Goal: Information Seeking & Learning: Learn about a topic

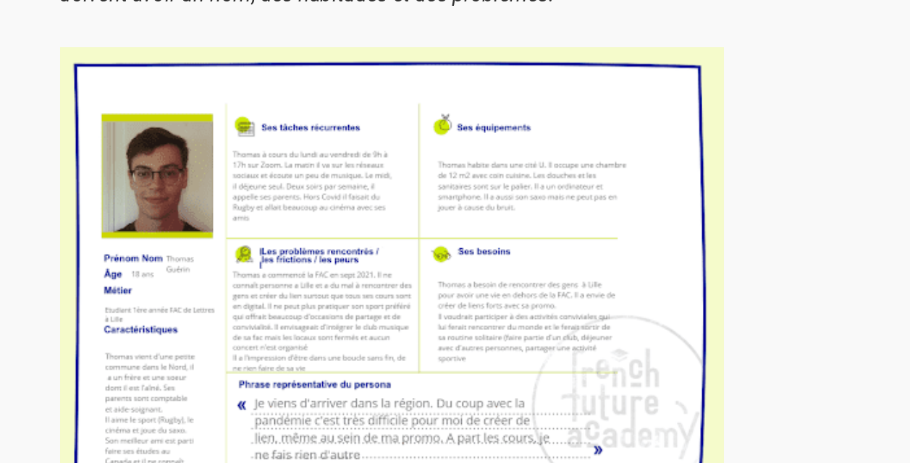
scroll to position [2589, 0]
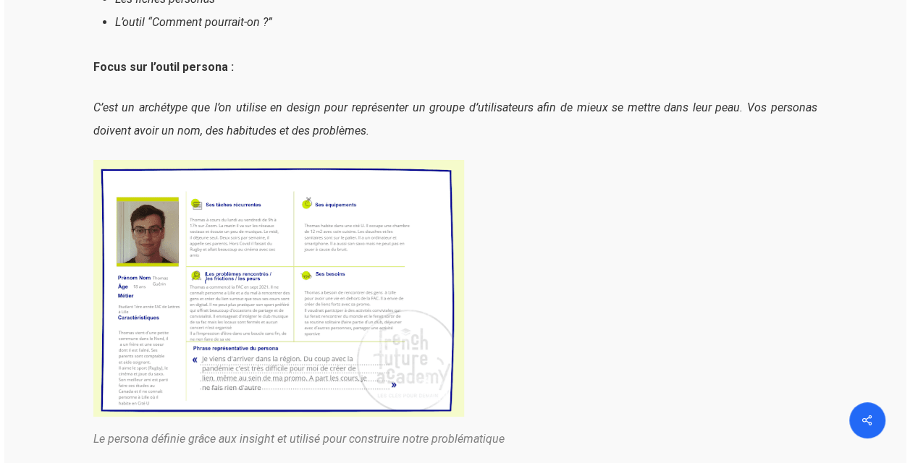
click at [252, 239] on img at bounding box center [278, 288] width 371 height 257
click at [287, 272] on img at bounding box center [278, 288] width 371 height 257
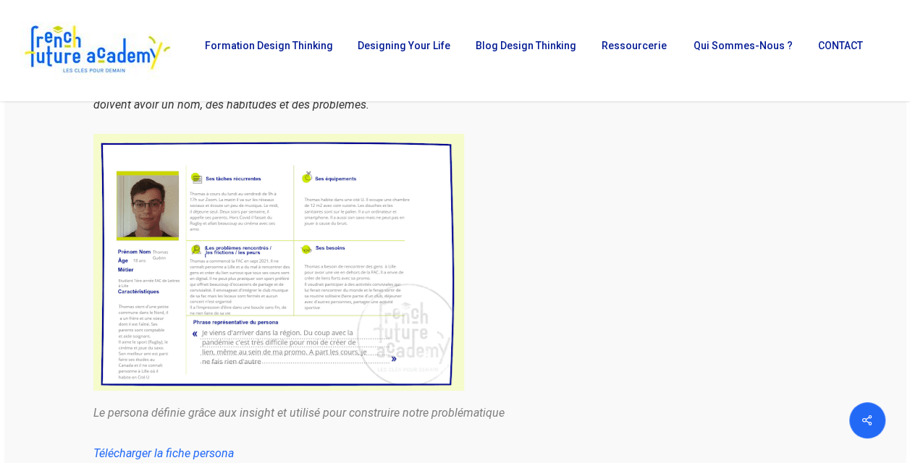
scroll to position [2615, 0]
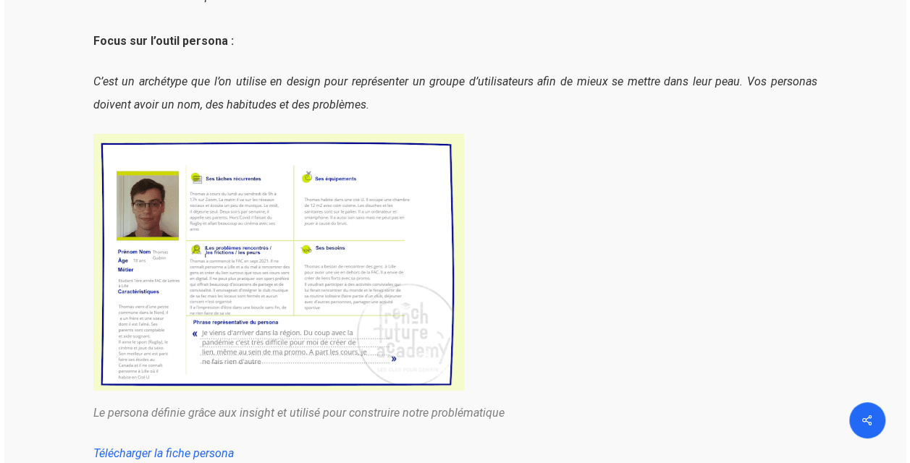
click at [323, 367] on img at bounding box center [278, 262] width 371 height 257
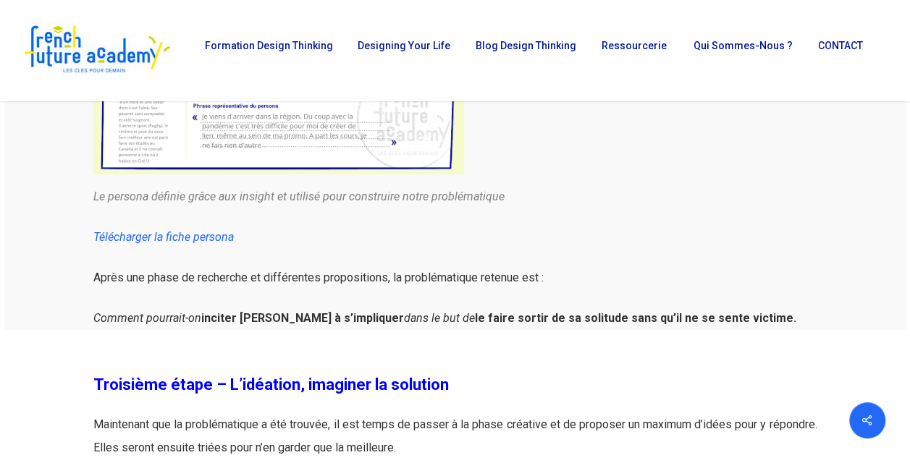
scroll to position [2831, 0]
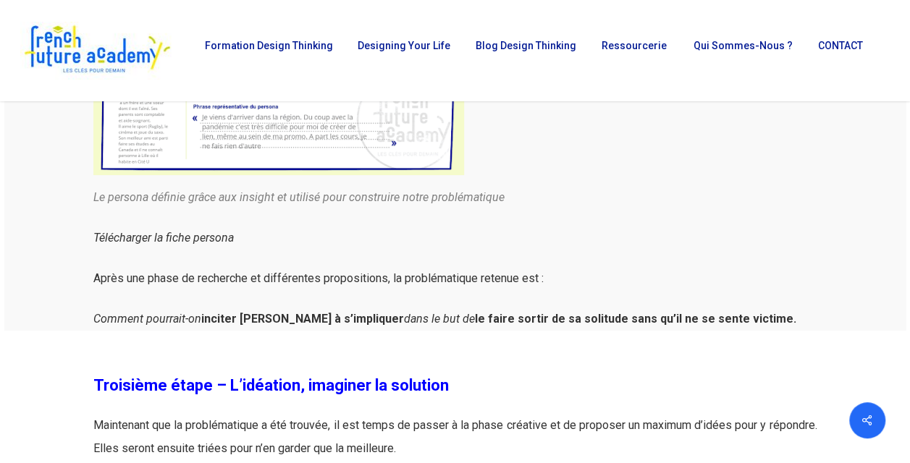
click at [204, 238] on link "Télécharger la fiche persona" at bounding box center [163, 238] width 140 height 14
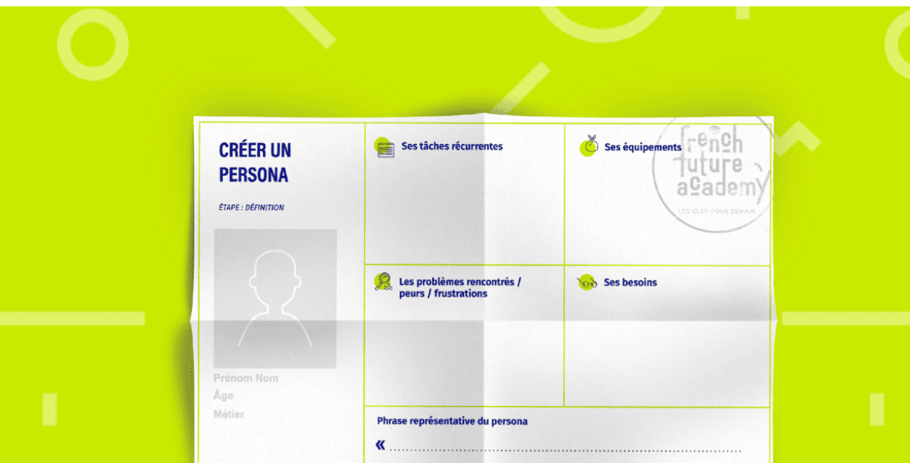
scroll to position [953, 0]
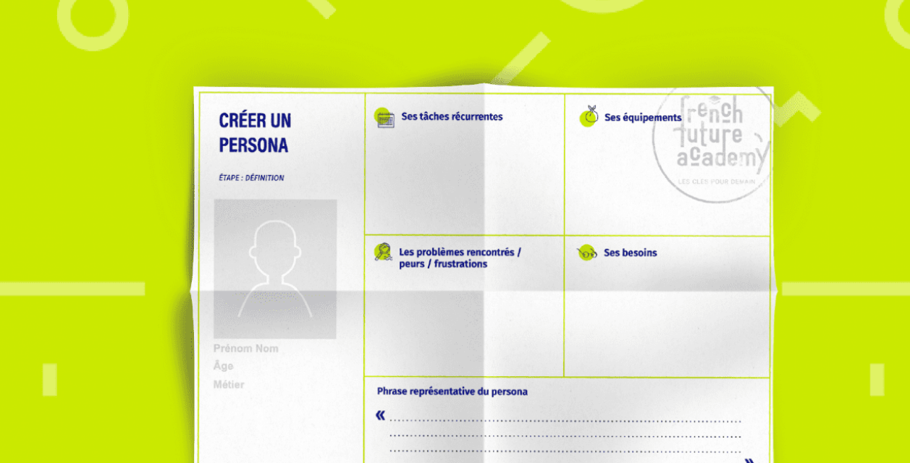
click at [423, 211] on img at bounding box center [455, 264] width 537 height 295
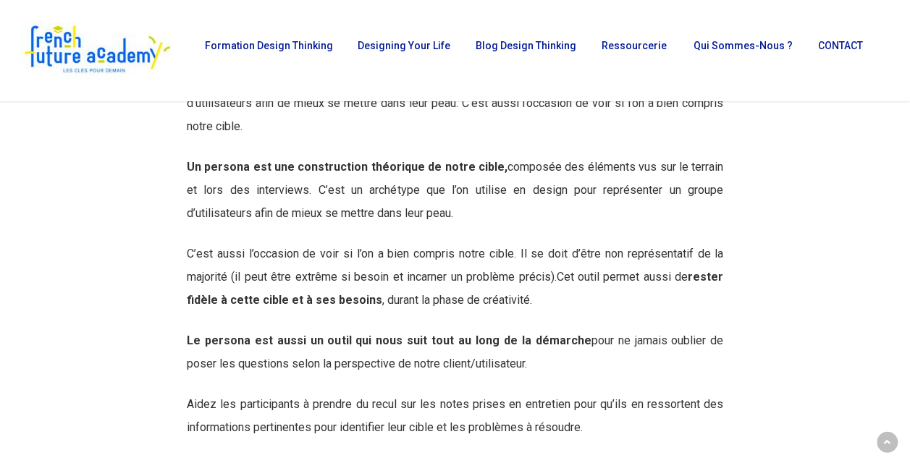
scroll to position [1226, 0]
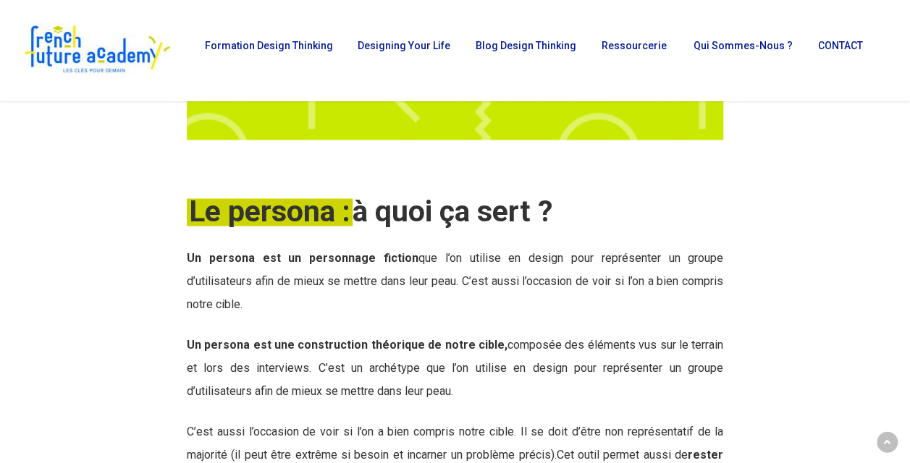
drag, startPoint x: 298, startPoint y: 353, endPoint x: 179, endPoint y: 194, distance: 198.6
copy div "Le persona : à quoi ça sert ? Un persona est un personnage fiction que l’on uti…"
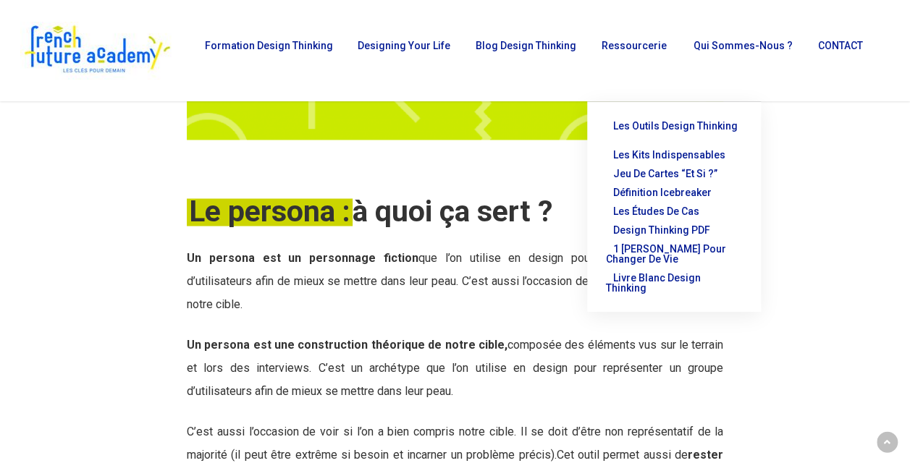
click at [797, 193] on div at bounding box center [819, 440] width 67 height 3073
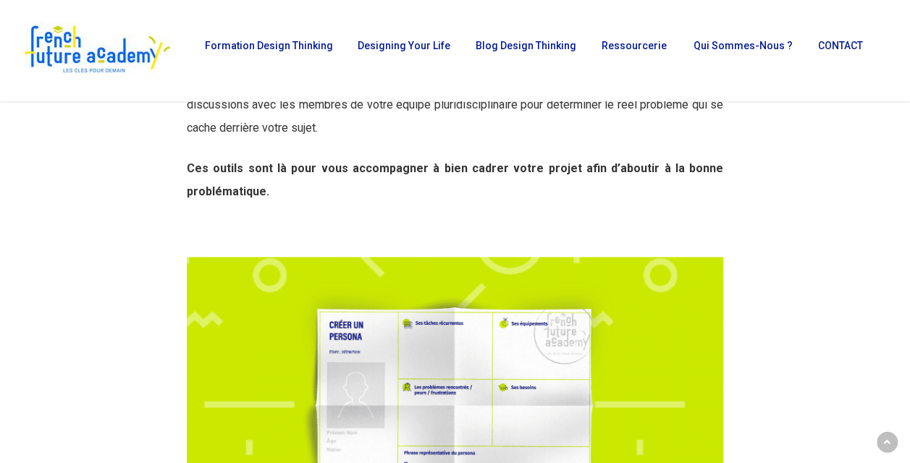
scroll to position [812, 0]
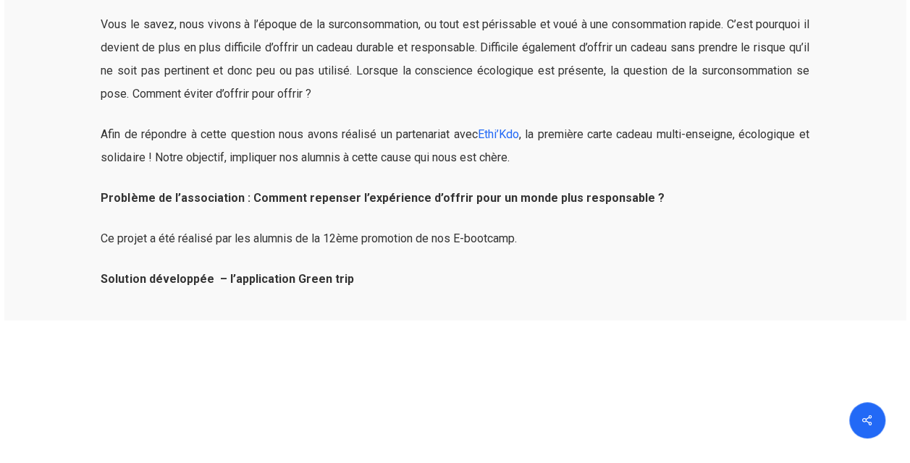
scroll to position [4829, 0]
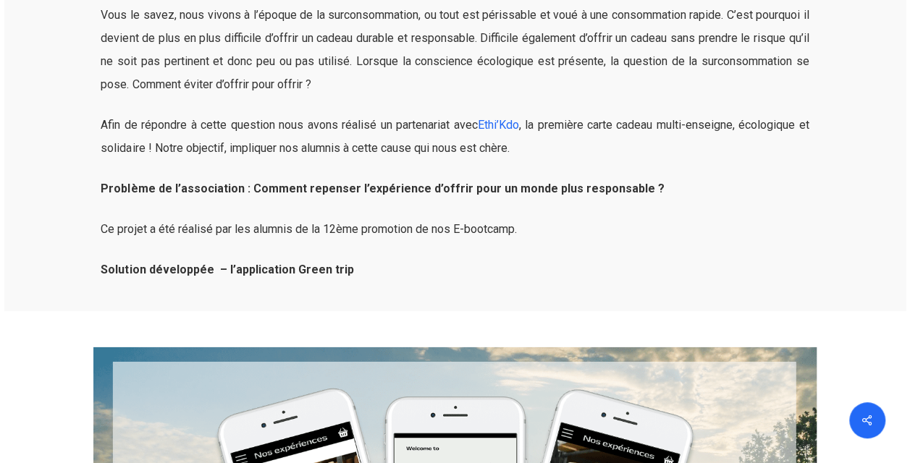
click at [471, 264] on p "Solution développée – l’application Green trip" at bounding box center [455, 270] width 708 height 23
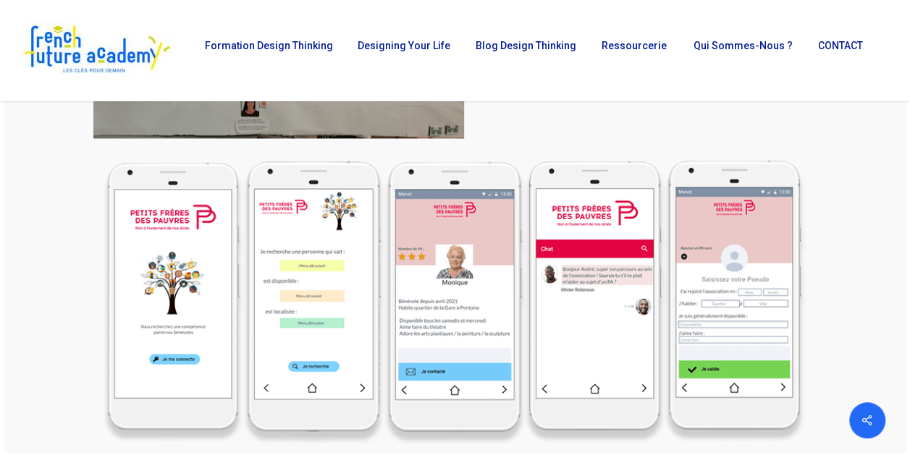
scroll to position [9328, 0]
